Goal: Task Accomplishment & Management: Use online tool/utility

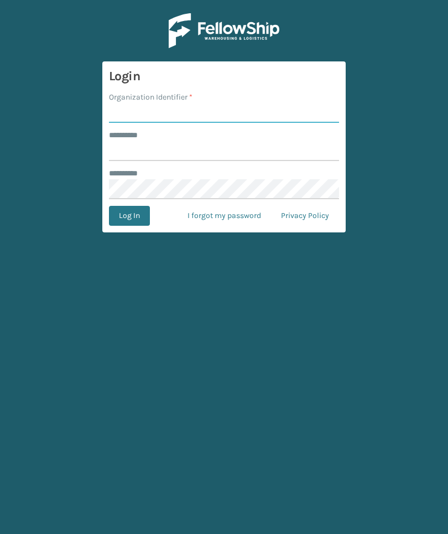
click at [212, 108] on input "Organization Identifier *" at bounding box center [224, 113] width 230 height 20
type input "TFM"
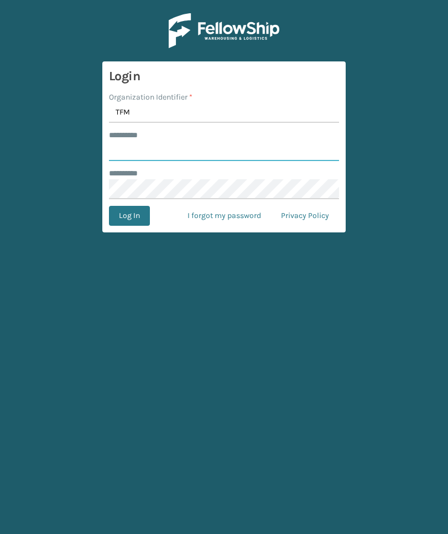
click at [269, 146] on input "******** *" at bounding box center [224, 151] width 230 height 20
type input "*"
type input "***"
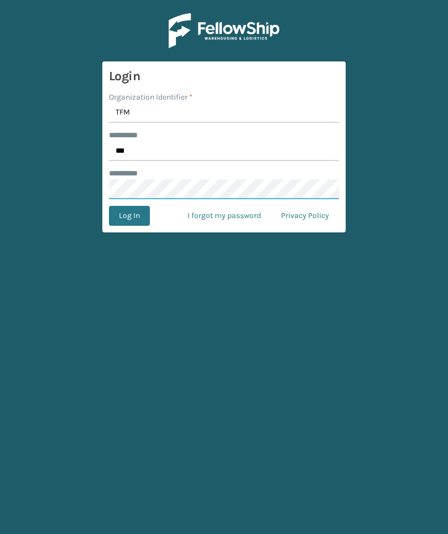
click at [129, 216] on button "Log In" at bounding box center [129, 216] width 41 height 20
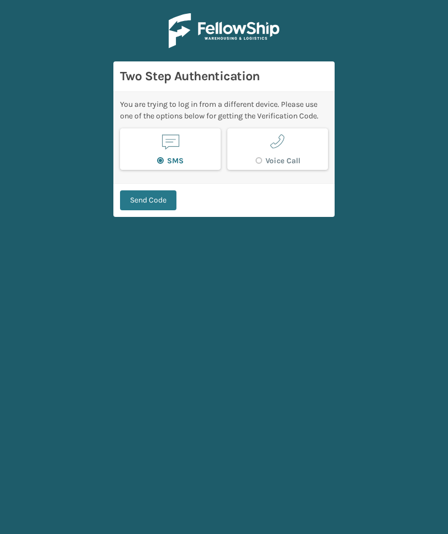
click at [166, 198] on button "Send Code" at bounding box center [148, 200] width 56 height 20
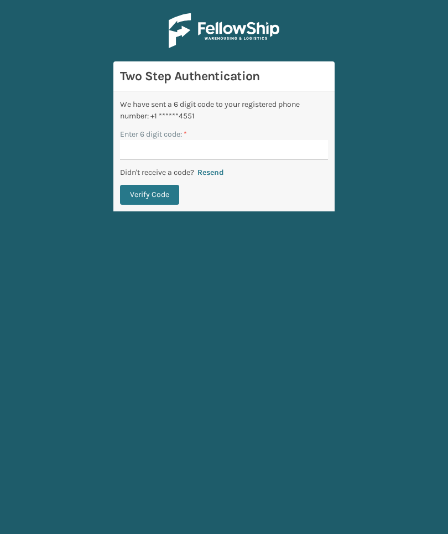
click at [273, 159] on input "Enter 6 digit code: *" at bounding box center [224, 150] width 208 height 20
type input "429694"
click at [149, 195] on button "Verify Code" at bounding box center [149, 195] width 59 height 20
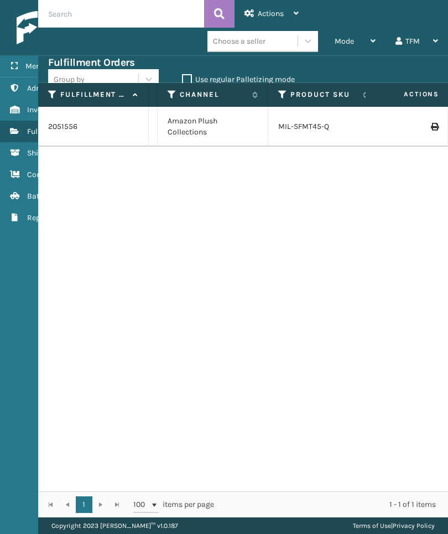
scroll to position [0, 1269]
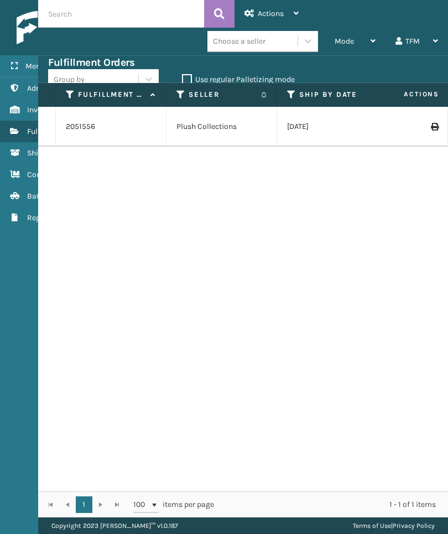
click at [282, 4] on div "Actions" at bounding box center [272, 14] width 54 height 28
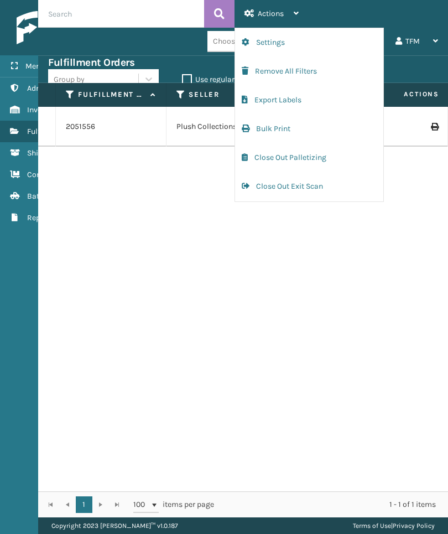
click at [342, 129] on button "Bulk Print" at bounding box center [309, 129] width 148 height 29
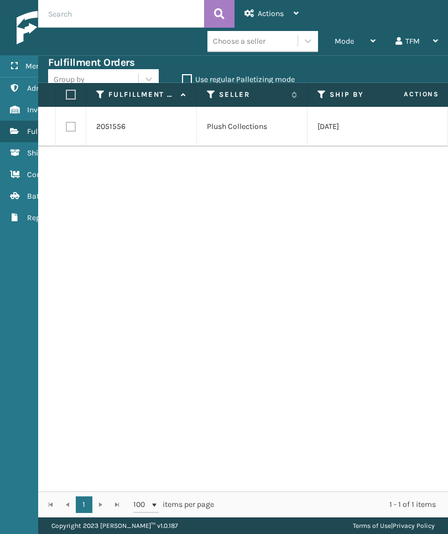
click at [284, 16] on div "Actions" at bounding box center [272, 14] width 54 height 28
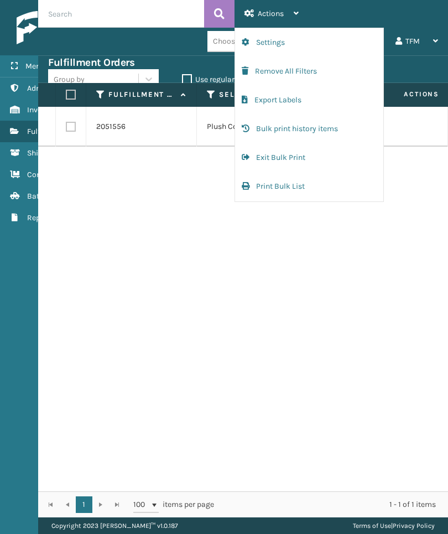
click at [354, 131] on button "Bulk print history items" at bounding box center [309, 129] width 148 height 29
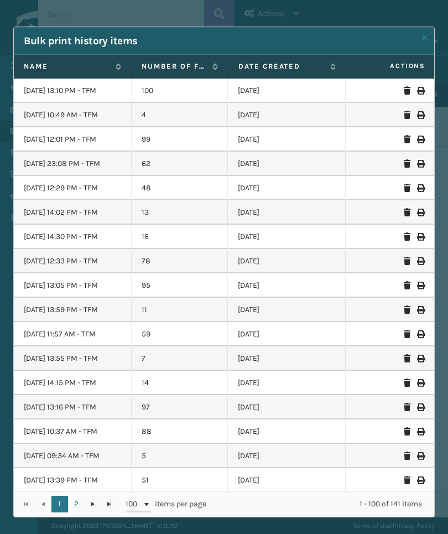
click at [97, 66] on label "Name" at bounding box center [67, 66] width 86 height 10
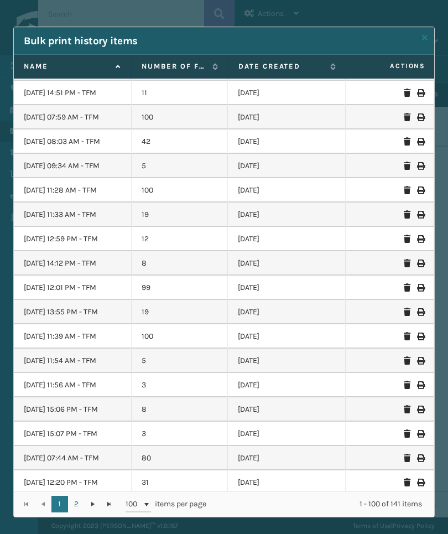
click at [2, 526] on div "Bulk print history items Name Number of Fulfillment Orders. Date created Action…" at bounding box center [224, 267] width 448 height 534
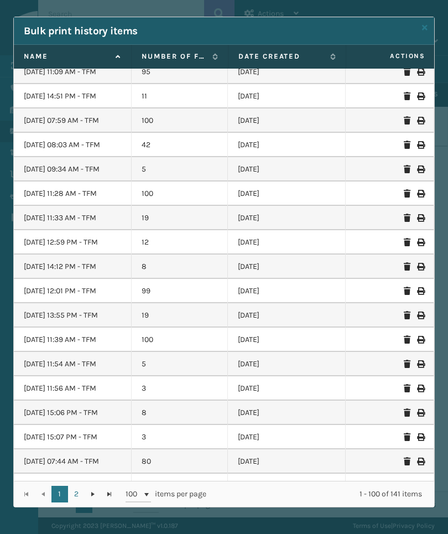
click at [82, 498] on link "2" at bounding box center [76, 494] width 17 height 17
